Goal: Task Accomplishment & Management: Complete application form

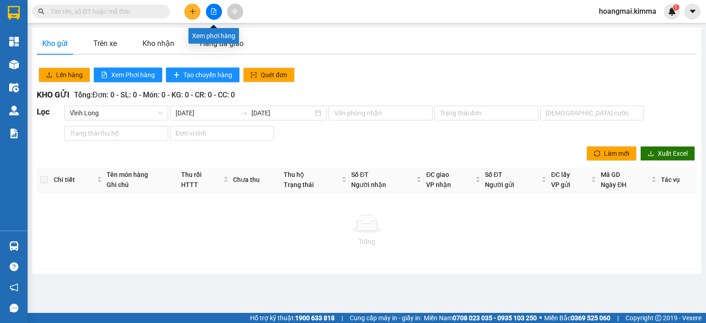
click at [210, 11] on button at bounding box center [214, 12] width 16 height 16
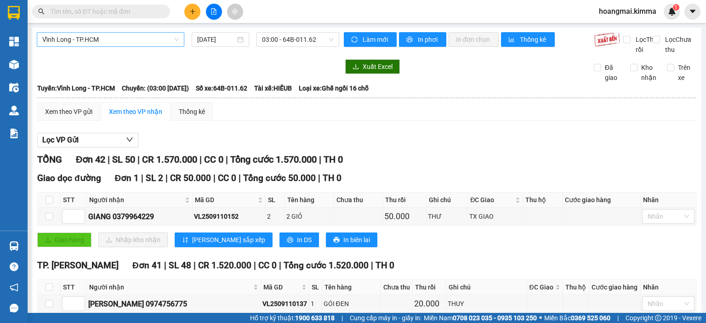
drag, startPoint x: 125, startPoint y: 34, endPoint x: 120, endPoint y: 36, distance: 5.4
click at [125, 34] on span "Vĩnh Long - TP.HCM" at bounding box center [110, 40] width 136 height 14
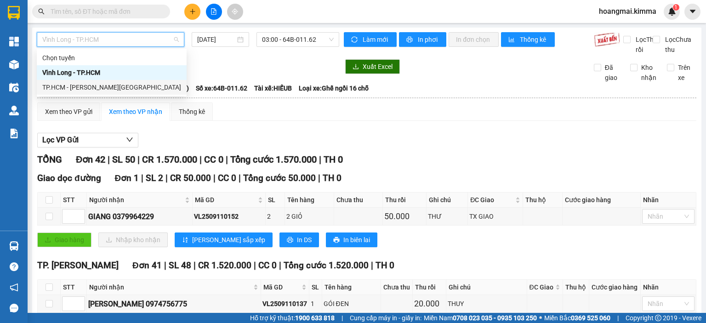
click at [98, 86] on div "TP.HCM - [PERSON_NAME][GEOGRAPHIC_DATA]" at bounding box center [111, 87] width 139 height 10
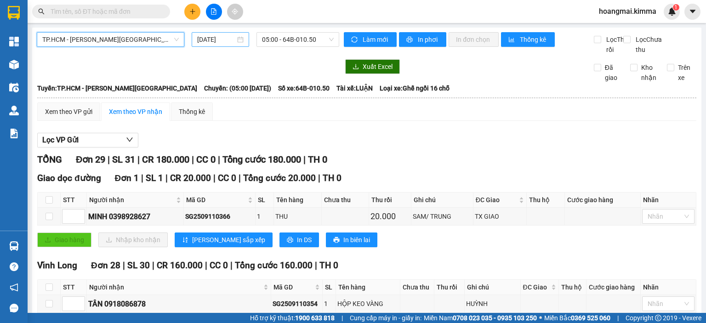
click at [198, 37] on input "[DATE]" at bounding box center [216, 39] width 38 height 10
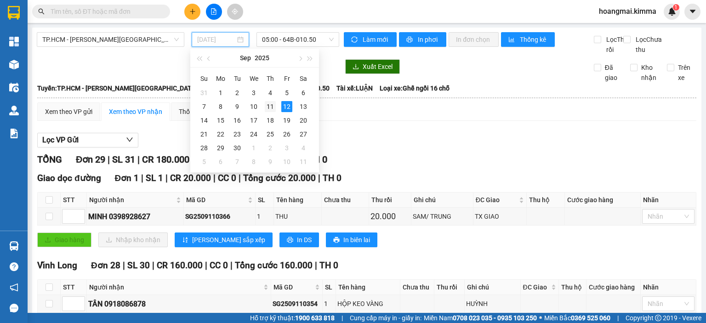
click at [271, 106] on div "11" at bounding box center [270, 106] width 11 height 11
type input "[DATE]"
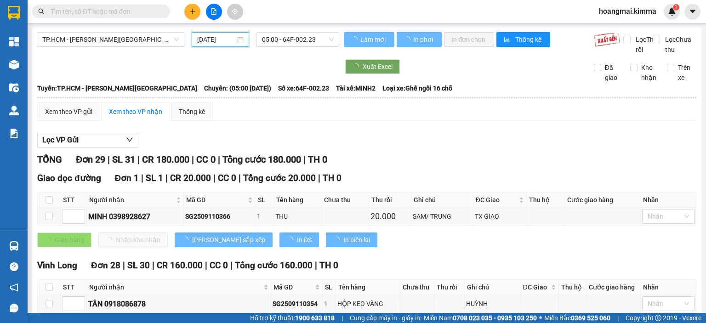
drag, startPoint x: 293, startPoint y: 40, endPoint x: 286, endPoint y: 79, distance: 39.7
click at [293, 41] on span "05:00 - 64F-002.23" at bounding box center [298, 40] width 72 height 14
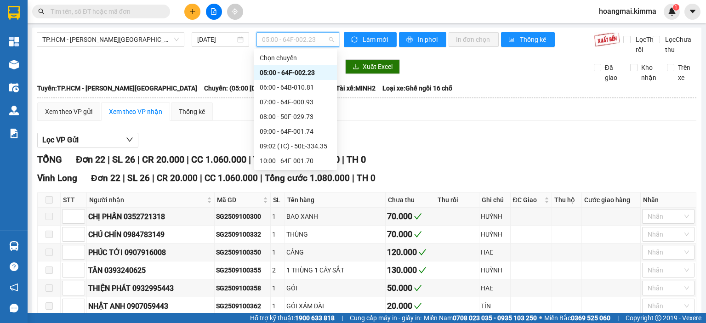
scroll to position [176, 0]
click at [300, 114] on div "17:00 - 64F-001.95" at bounding box center [296, 117] width 72 height 10
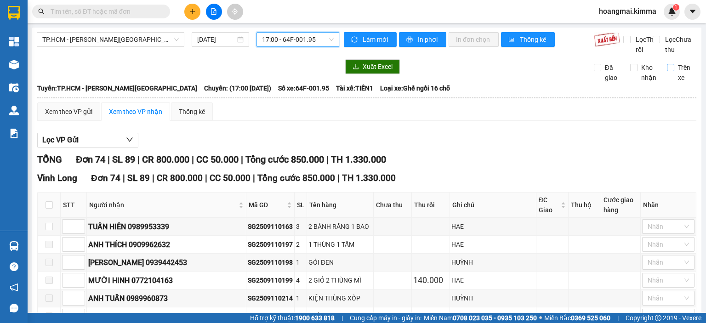
click at [667, 71] on input "Trên xe" at bounding box center [670, 67] width 7 height 7
checkbox input "true"
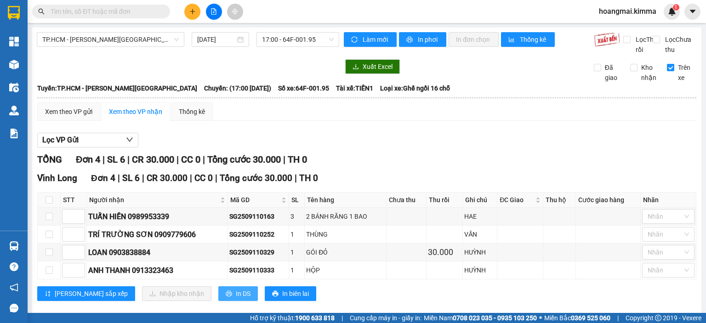
click at [236, 299] on span "In DS" at bounding box center [243, 294] width 15 height 10
click at [127, 8] on input "text" at bounding box center [105, 11] width 108 height 10
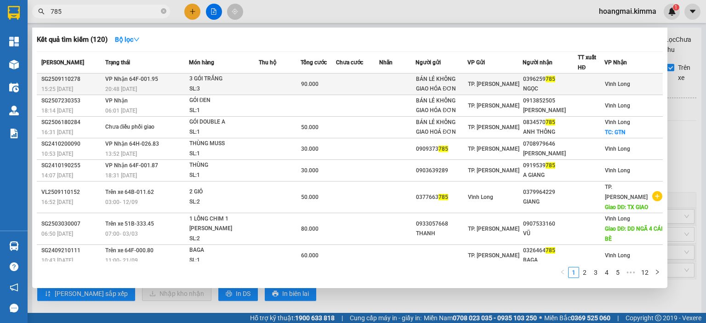
type input "785"
click at [241, 86] on div "SL: 3" at bounding box center [223, 89] width 69 height 10
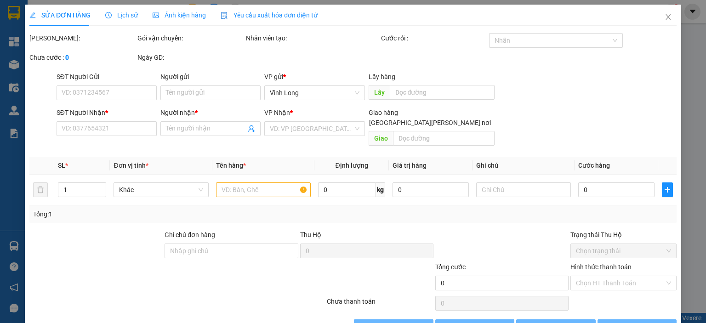
type input "BÁN LẺ KHÔNG GIAO HÓA ĐƠN"
type input "0396259785"
type input "NGỌC"
type input "90.000"
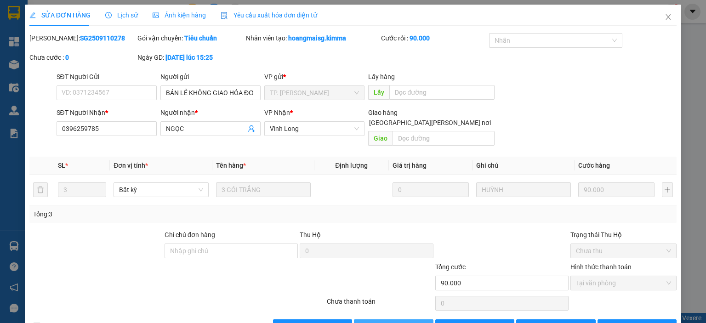
click at [390, 322] on span "[PERSON_NAME] và [PERSON_NAME] hàng" at bounding box center [433, 327] width 124 height 10
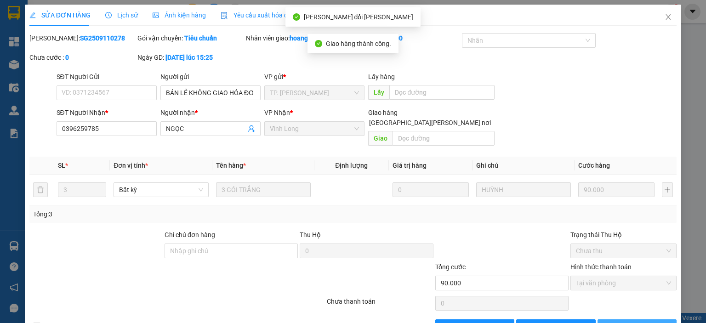
click at [638, 322] on span "[PERSON_NAME] và In" at bounding box center [647, 327] width 64 height 10
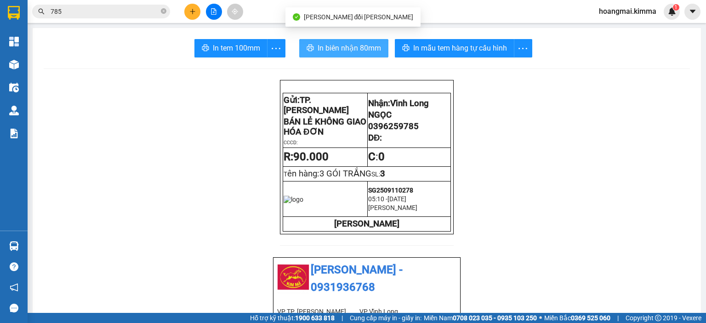
click at [306, 48] on icon "printer" at bounding box center [309, 48] width 7 height 6
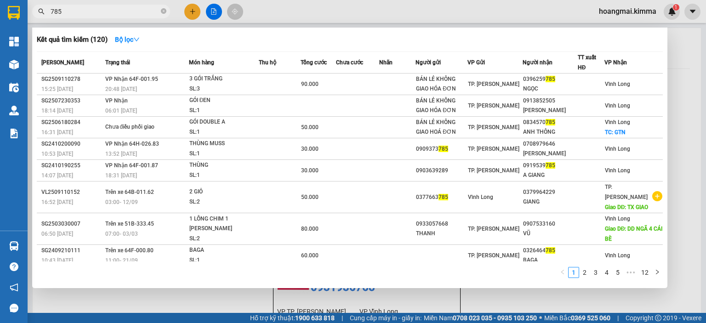
click at [103, 12] on input "785" at bounding box center [105, 11] width 108 height 10
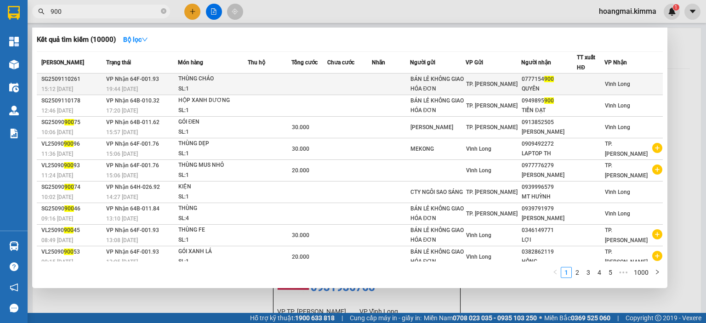
type input "900"
click at [257, 77] on td at bounding box center [270, 85] width 44 height 22
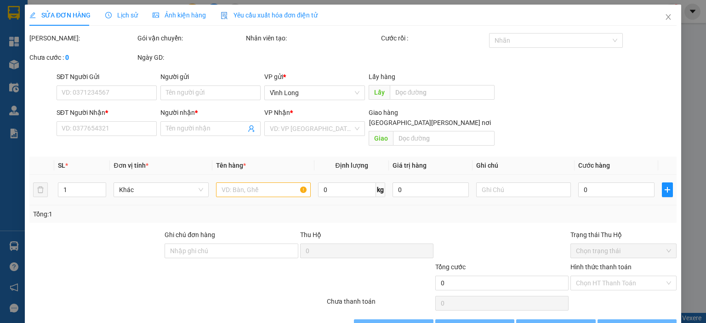
type input "BÁN LẺ KHÔNG GIAO HÓA ĐƠN"
type input "0777154900"
type input "QUYÊN"
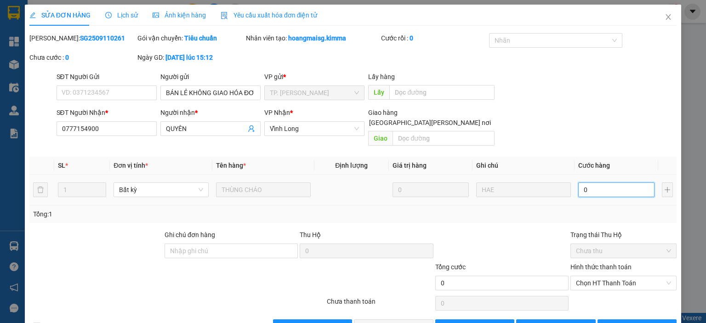
drag, startPoint x: 649, startPoint y: 189, endPoint x: 602, endPoint y: 184, distance: 47.2
click at [602, 184] on input "0" at bounding box center [616, 189] width 76 height 15
type input "3"
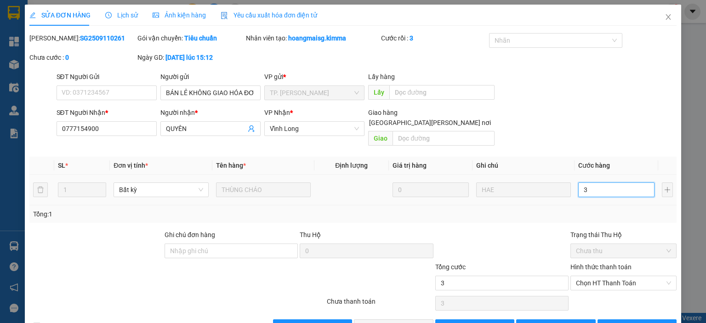
type input "30"
drag, startPoint x: 598, startPoint y: 272, endPoint x: 601, endPoint y: 281, distance: 8.7
click at [600, 276] on span "Chọn HT Thanh Toán" at bounding box center [623, 283] width 95 height 14
type input "30"
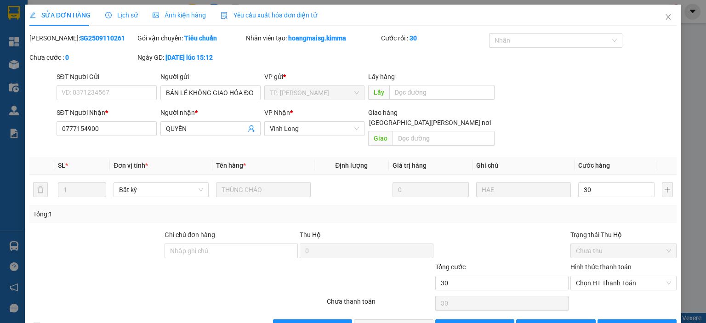
type input "30.000"
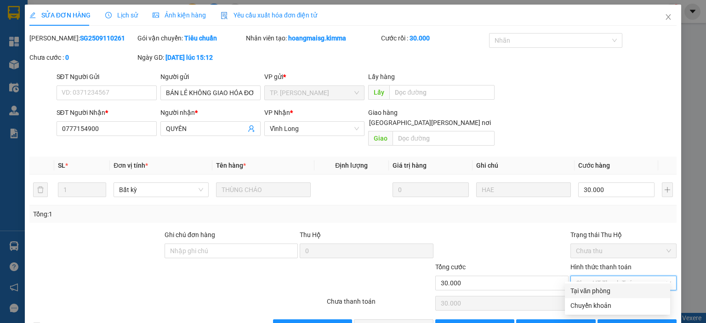
click at [600, 291] on div "Tại văn phòng" at bounding box center [617, 291] width 94 height 10
type input "0"
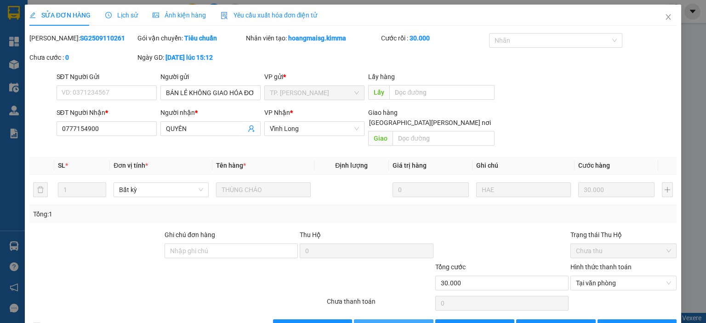
click at [392, 322] on span "[PERSON_NAME] và [PERSON_NAME] hàng" at bounding box center [433, 327] width 124 height 10
